Goal: Task Accomplishment & Management: Complete application form

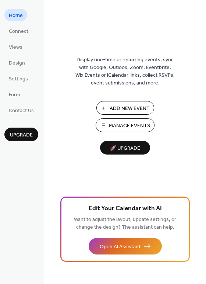
click at [133, 105] on span "Add New Event" at bounding box center [130, 109] width 40 height 8
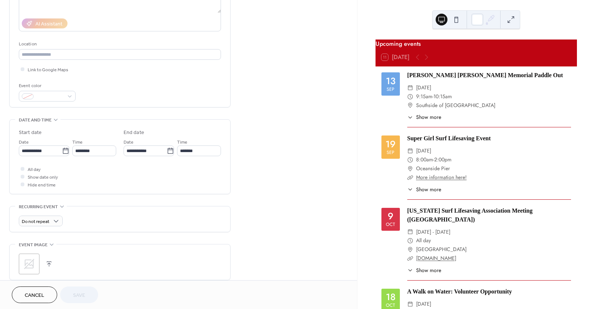
scroll to position [126, 0]
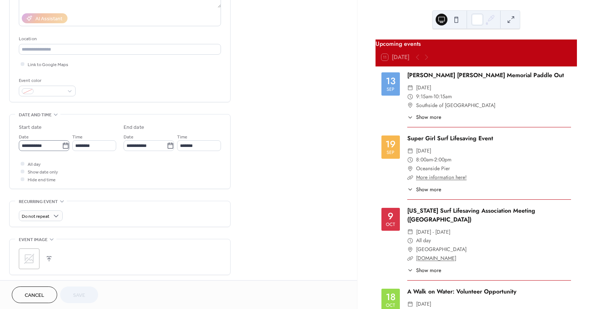
click at [65, 144] on icon at bounding box center [66, 145] width 6 height 6
click at [62, 144] on input "**********" at bounding box center [40, 145] width 43 height 11
click at [160, 178] on div "All day Show date only Hide end time" at bounding box center [120, 171] width 202 height 23
click at [37, 293] on span "Cancel" at bounding box center [35, 295] width 20 height 8
